Goal: Transaction & Acquisition: Purchase product/service

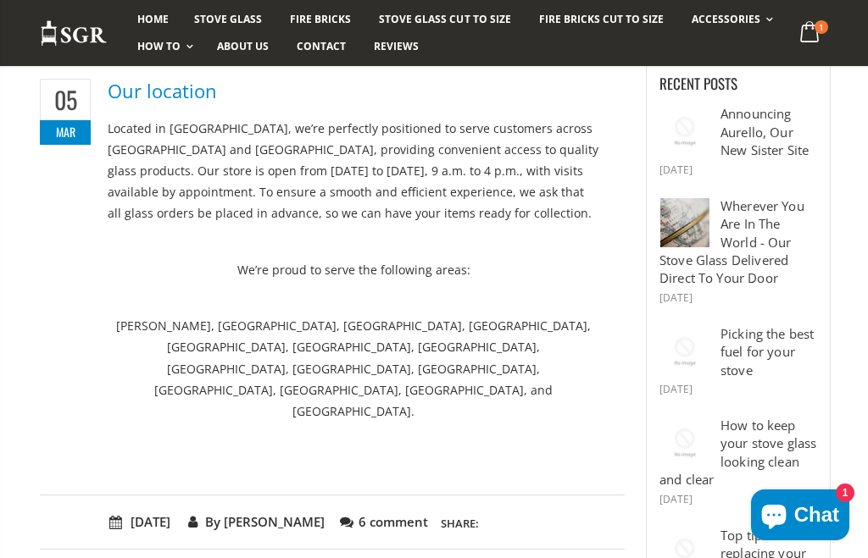
scroll to position [166, 0]
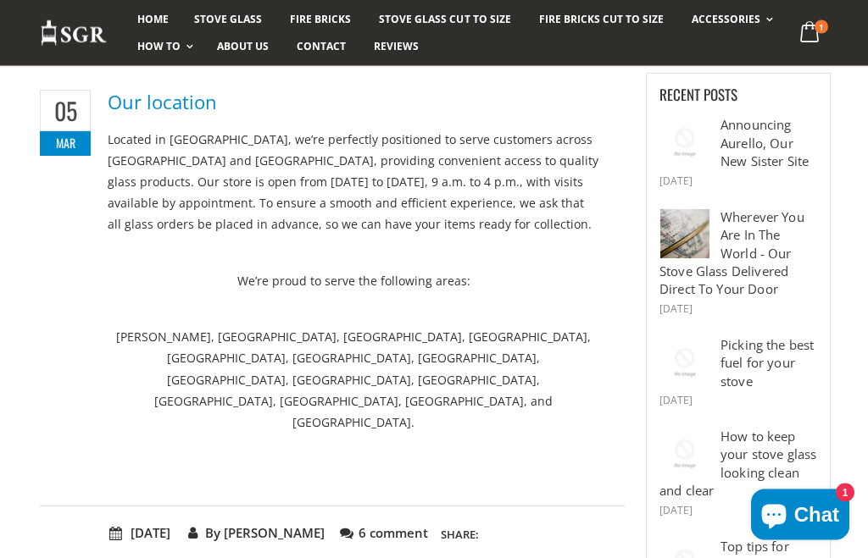
click at [232, 20] on span "Stove Glass" at bounding box center [228, 19] width 68 height 14
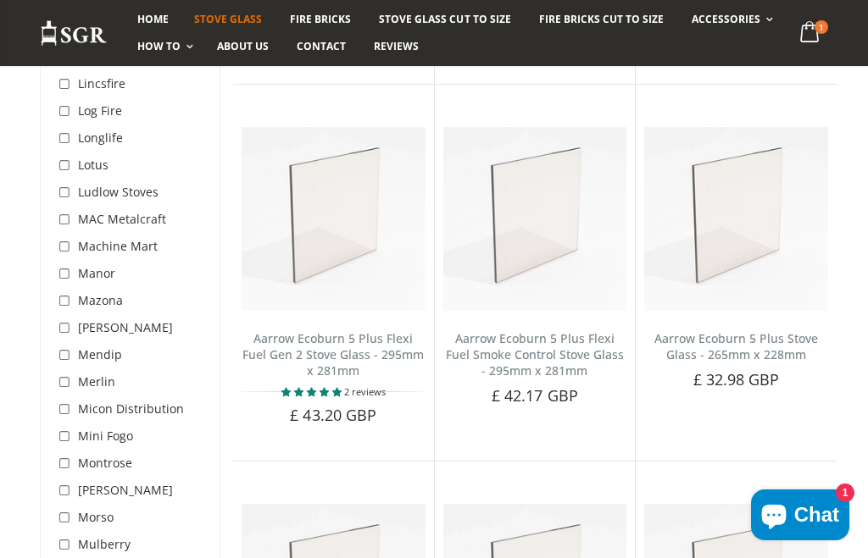
scroll to position [3547, 0]
click at [64, 509] on input "checkbox" at bounding box center [66, 517] width 17 height 17
checkbox input "true"
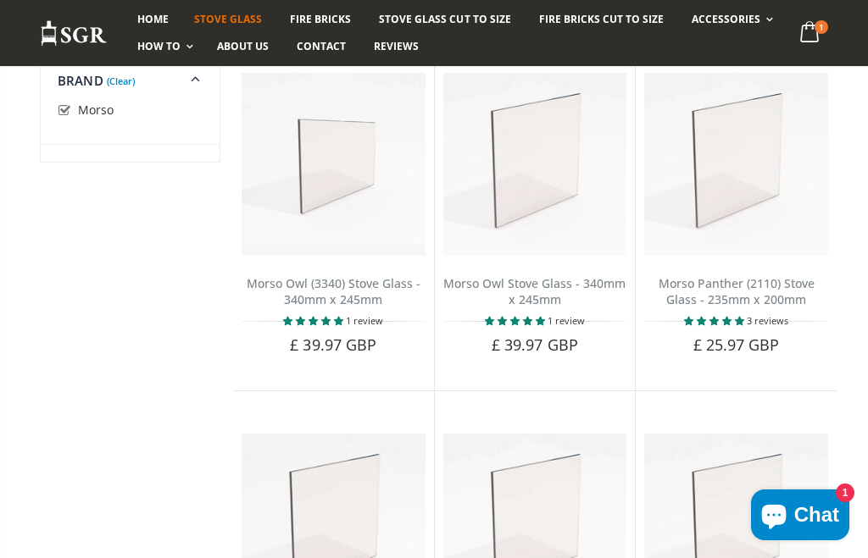
scroll to position [2856, 0]
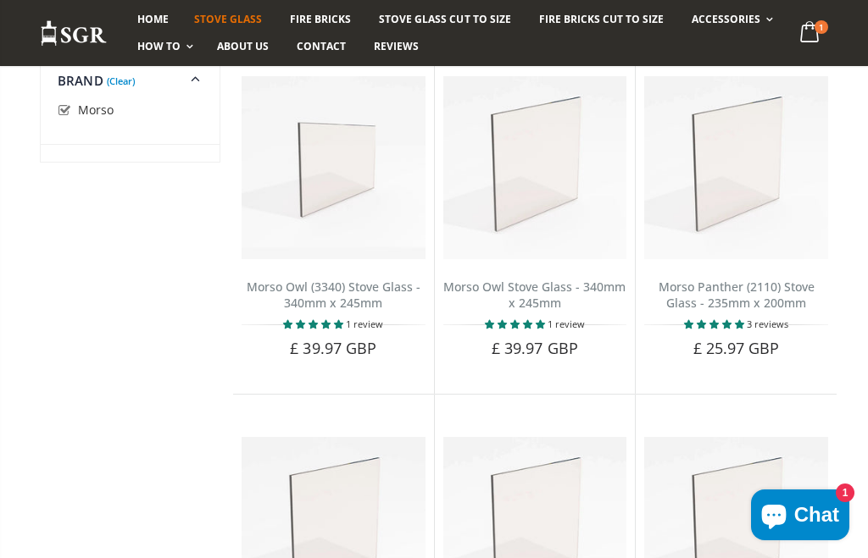
click at [567, 279] on link "Morso Owl Stove Glass - 340mm x 245mm" at bounding box center [534, 295] width 182 height 32
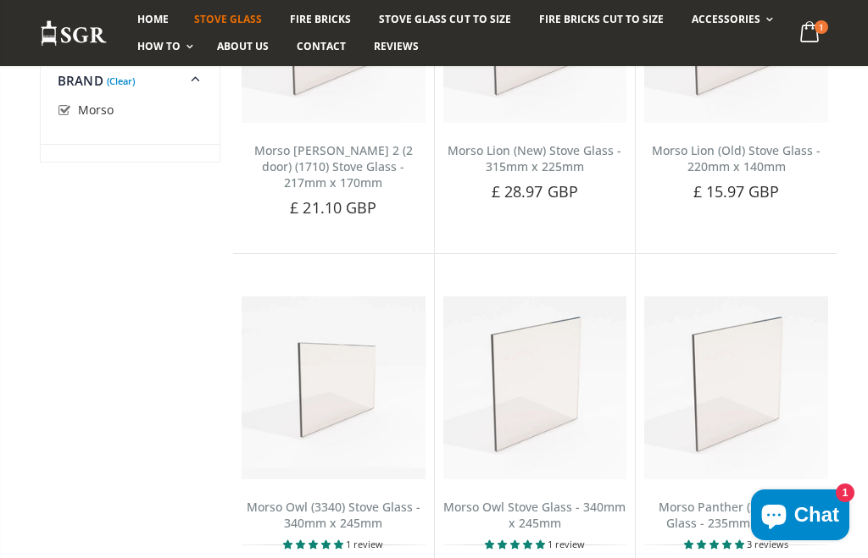
scroll to position [2635, 0]
click at [327, 47] on span "Contact" at bounding box center [321, 46] width 49 height 14
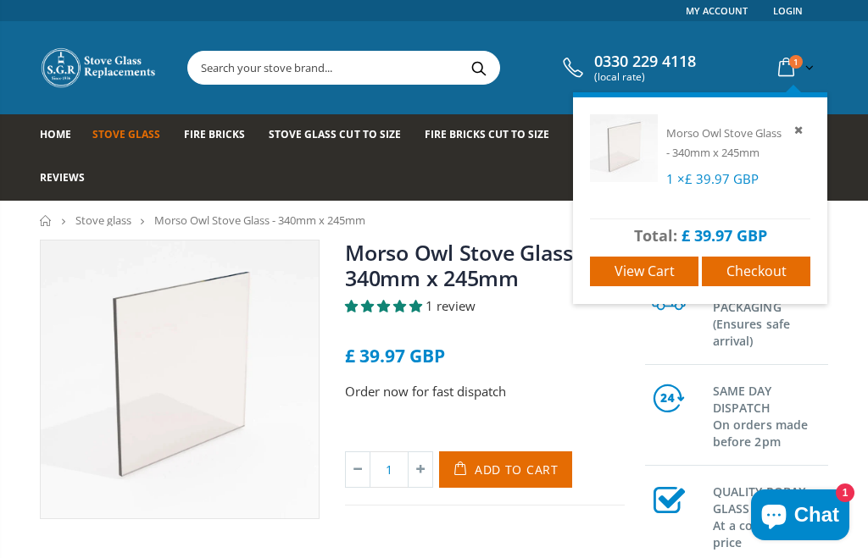
click at [759, 274] on span "Checkout" at bounding box center [756, 271] width 60 height 19
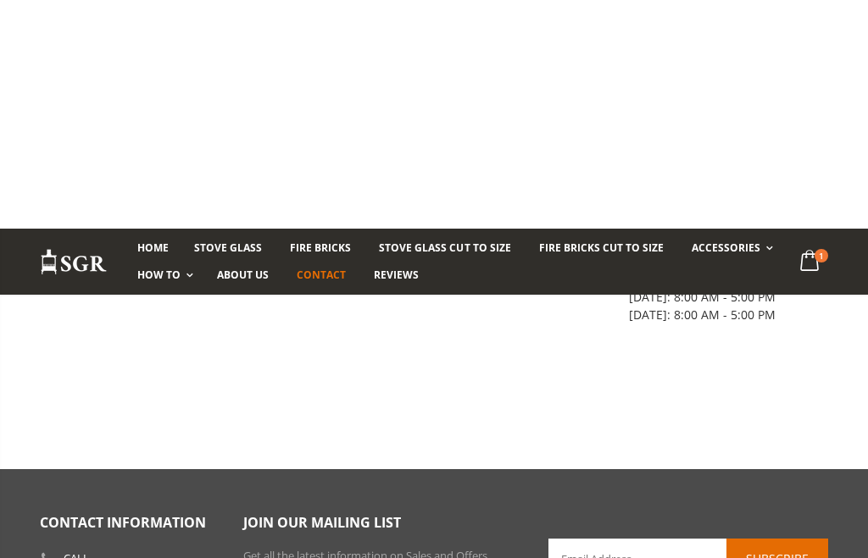
scroll to position [736, 0]
